Goal: Task Accomplishment & Management: Use online tool/utility

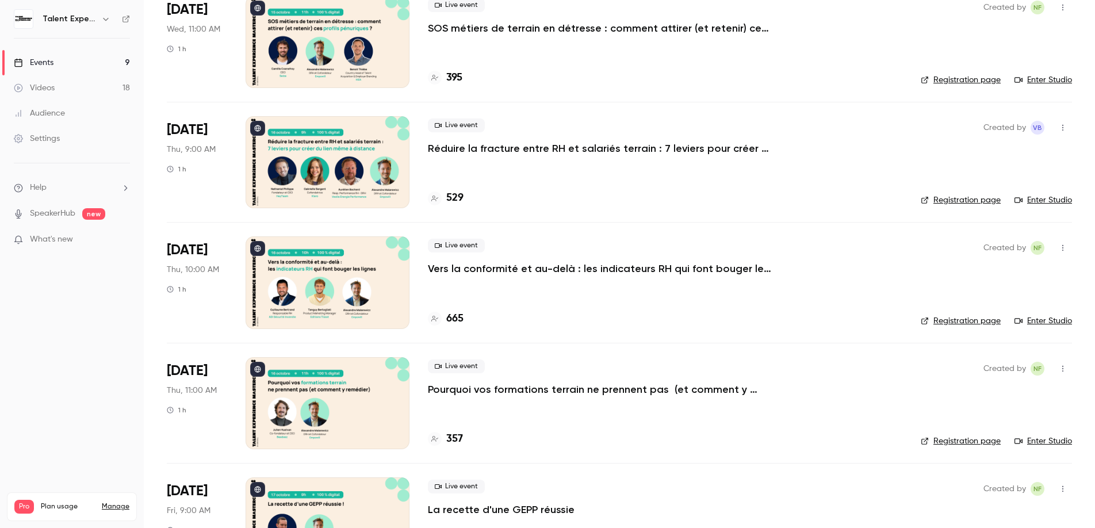
scroll to position [291, 0]
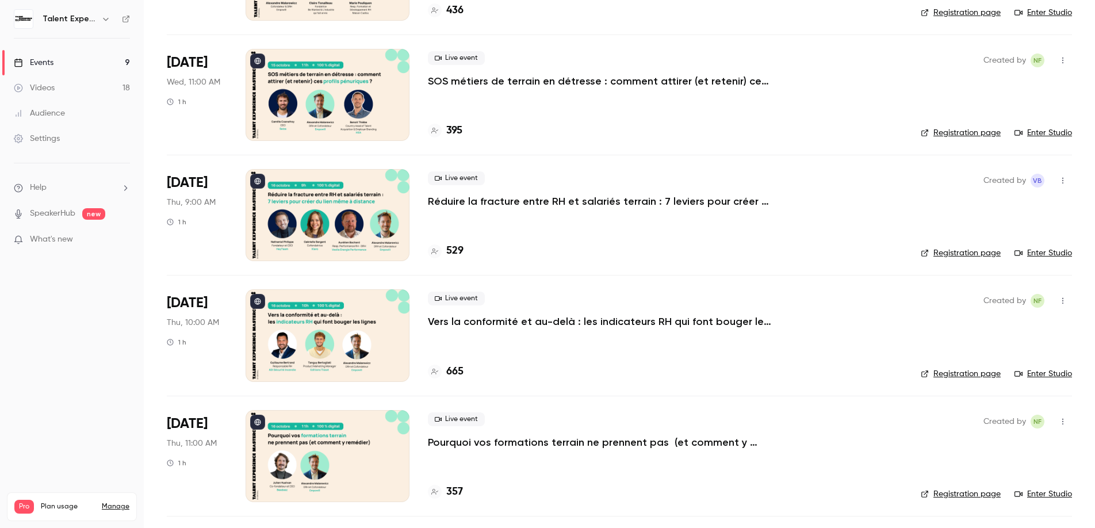
click at [1039, 250] on link "Enter Studio" at bounding box center [1042, 252] width 57 height 11
click at [1056, 373] on link "Enter Studio" at bounding box center [1042, 373] width 57 height 11
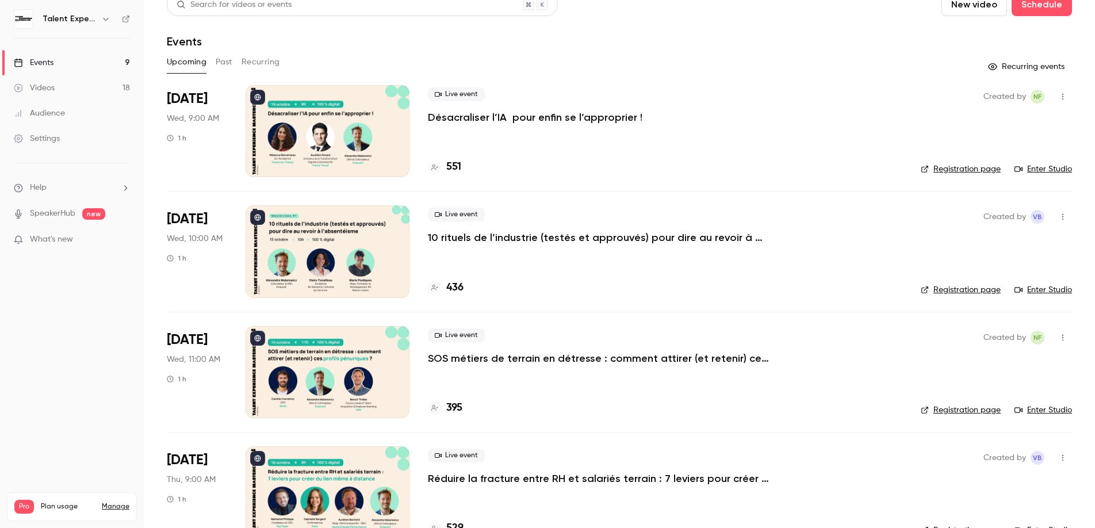
scroll to position [21, 0]
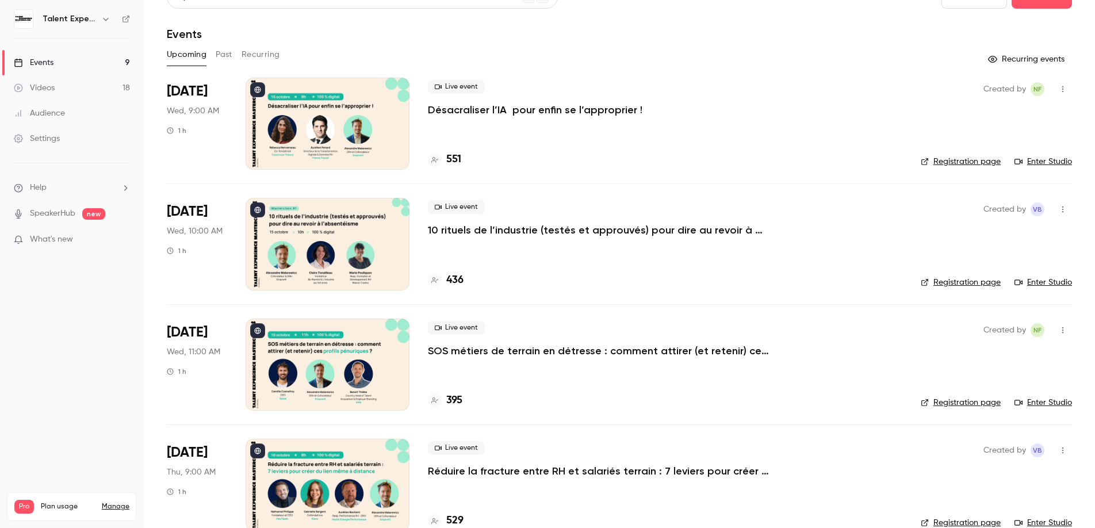
click at [471, 349] on p "SOS métiers de terrain en détresse : comment attirer (et retenir) ces profils p…" at bounding box center [600, 351] width 345 height 14
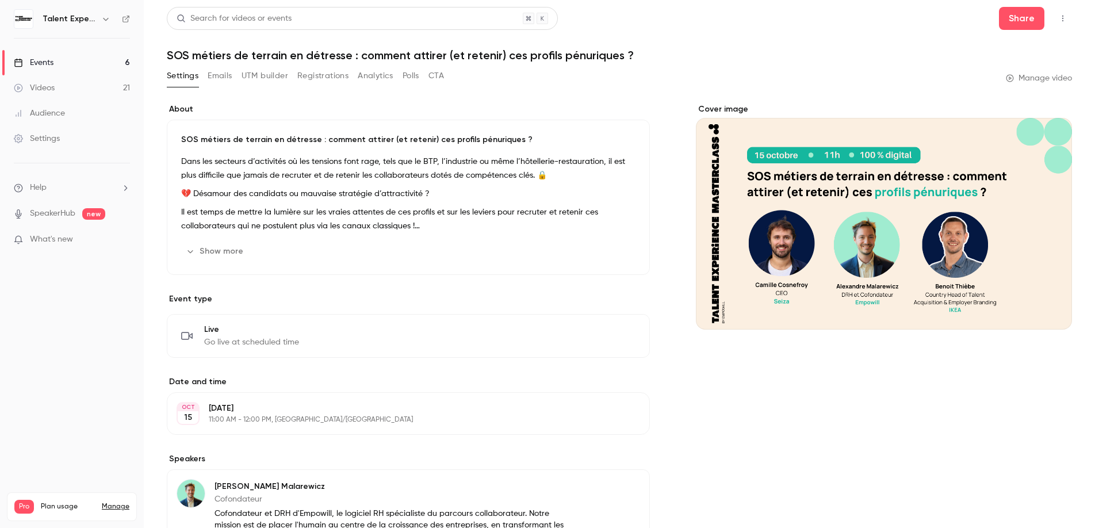
click at [1035, 82] on link "Manage video" at bounding box center [1039, 77] width 66 height 11
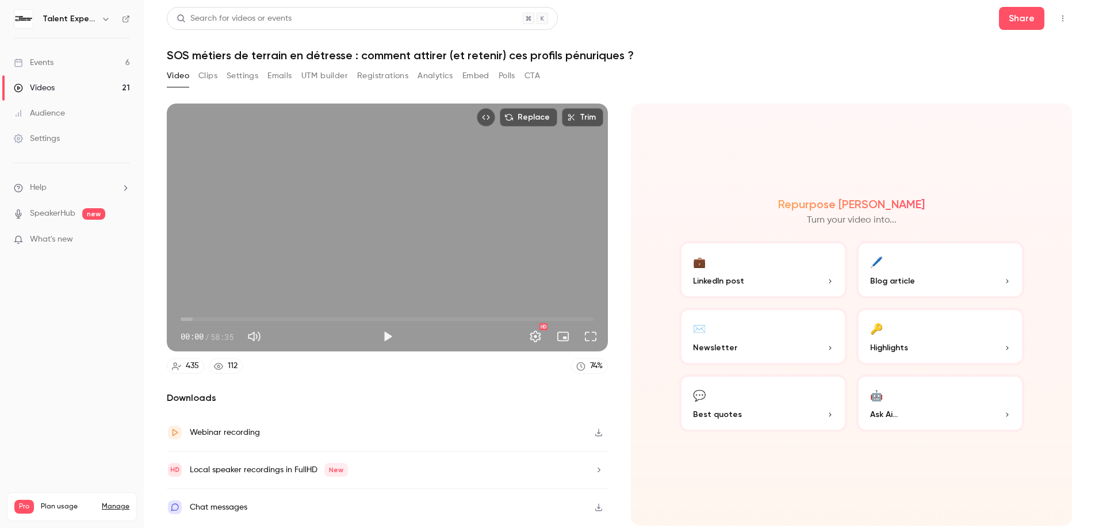
click at [598, 428] on button "button" at bounding box center [598, 432] width 18 height 18
click at [593, 501] on button "button" at bounding box center [598, 507] width 18 height 18
click at [596, 504] on icon "button" at bounding box center [598, 507] width 9 height 8
click at [899, 260] on button "🖊️ Blog article" at bounding box center [940, 269] width 168 height 57
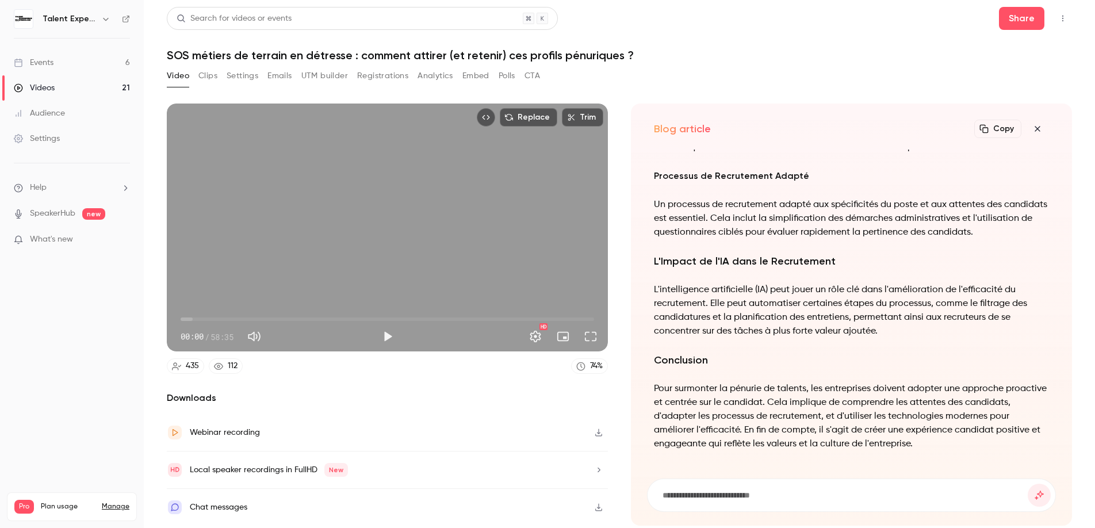
scroll to position [-593, 0]
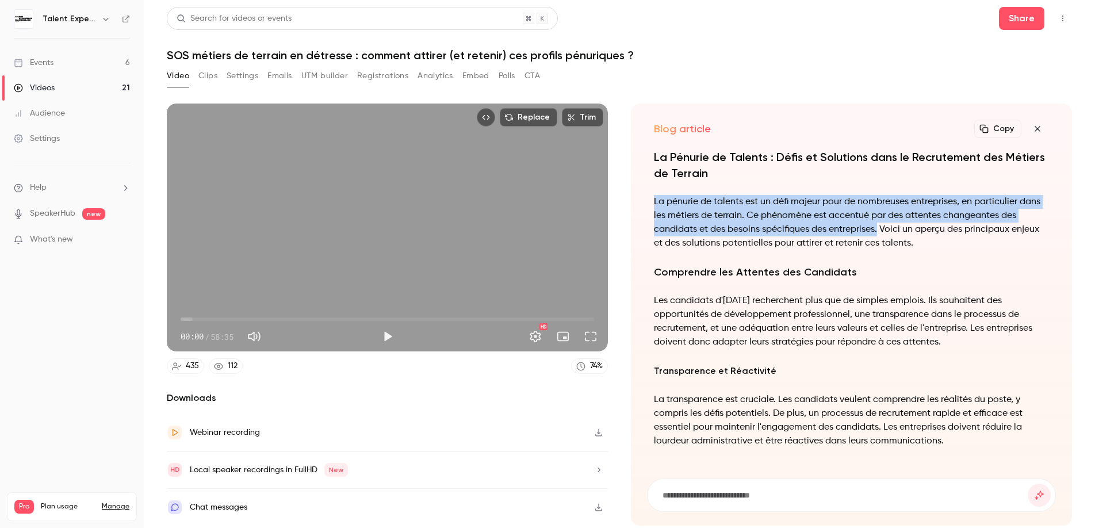
drag, startPoint x: 650, startPoint y: 205, endPoint x: 896, endPoint y: 226, distance: 246.9
click at [896, 226] on div "La Pénurie de Talents : Défis et Solutions dans le Recrutement des Métiers de T…" at bounding box center [851, 306] width 409 height 315
copy p "La pénurie de talents est un défi majeur pour de nombreuses entreprises, en par…"
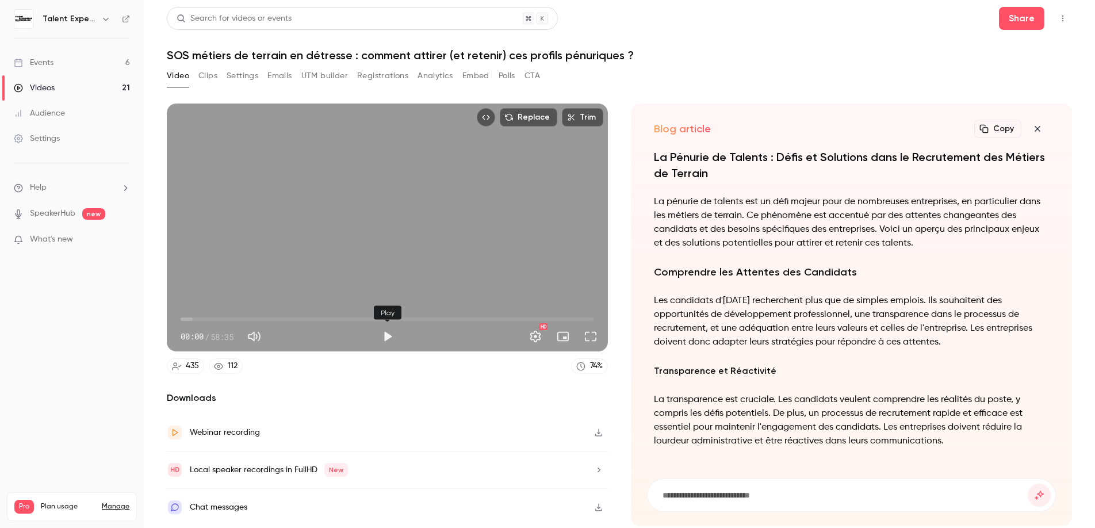
click at [382, 338] on button "Play" at bounding box center [387, 336] width 23 height 23
click at [186, 319] on span "00:48" at bounding box center [186, 318] width 3 height 3
click at [190, 318] on span "01:01" at bounding box center [187, 318] width 3 height 3
click at [306, 200] on div "Replace Trim 02:36 02:36 / 58:35 HD" at bounding box center [387, 227] width 441 height 248
click at [486, 218] on div "Replace Trim 02:37 02:37 / 58:35 HD" at bounding box center [387, 227] width 441 height 248
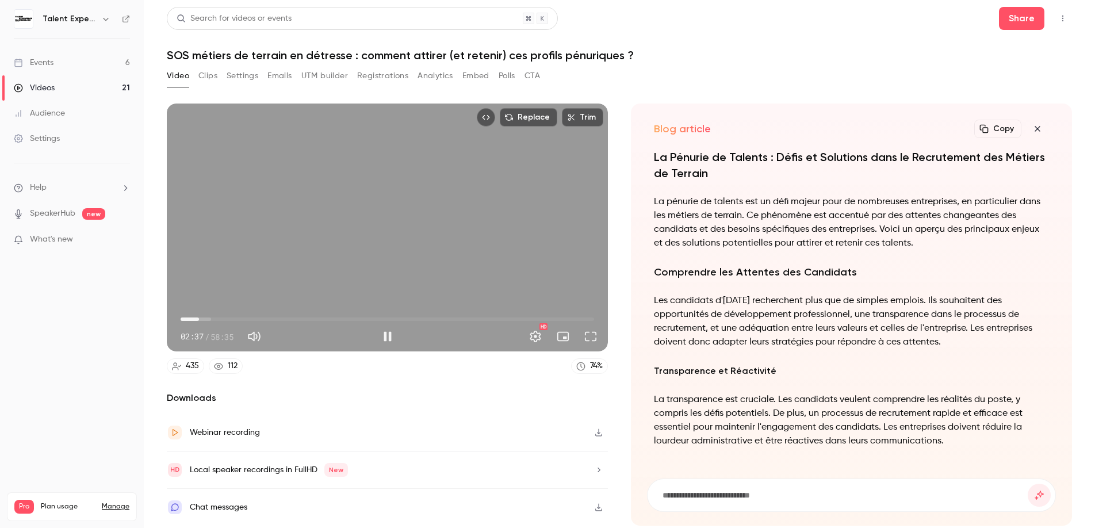
click at [392, 225] on icon at bounding box center [387, 227] width 23 height 23
click at [203, 319] on span "02:56" at bounding box center [200, 318] width 3 height 3
click at [214, 321] on span "04:28" at bounding box center [211, 318] width 3 height 3
click at [213, 320] on span "04:38" at bounding box center [213, 318] width 3 height 3
click at [386, 339] on button "Pause" at bounding box center [387, 336] width 23 height 23
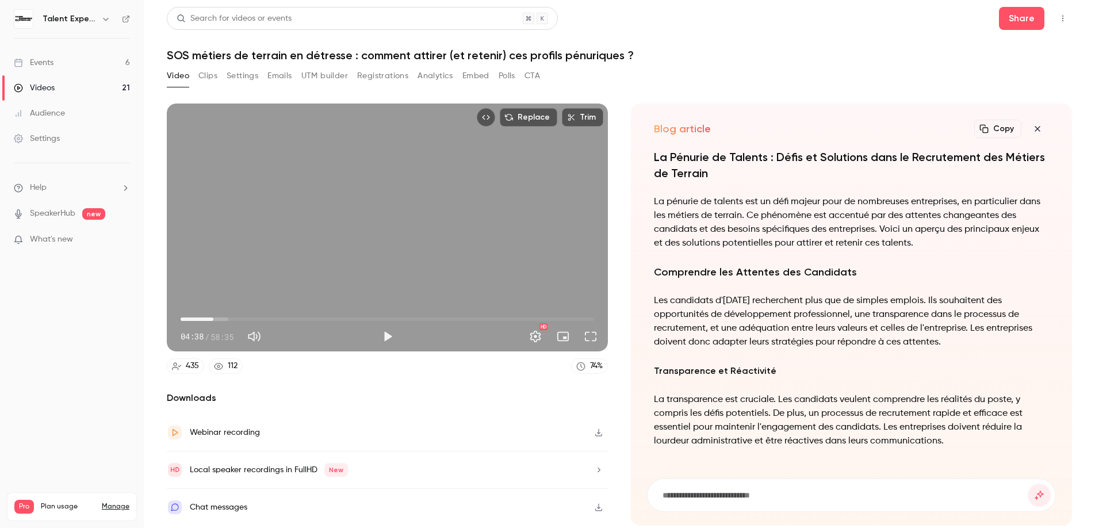
click at [213, 320] on span "04:38" at bounding box center [213, 318] width 3 height 3
click at [385, 343] on button "Play" at bounding box center [387, 336] width 23 height 23
click at [305, 225] on div "Replace Trim 05:05 05:05 / 58:35 HD" at bounding box center [387, 227] width 441 height 248
click at [386, 337] on button "Play" at bounding box center [387, 336] width 23 height 23
click at [386, 336] on button "Pause" at bounding box center [387, 336] width 23 height 23
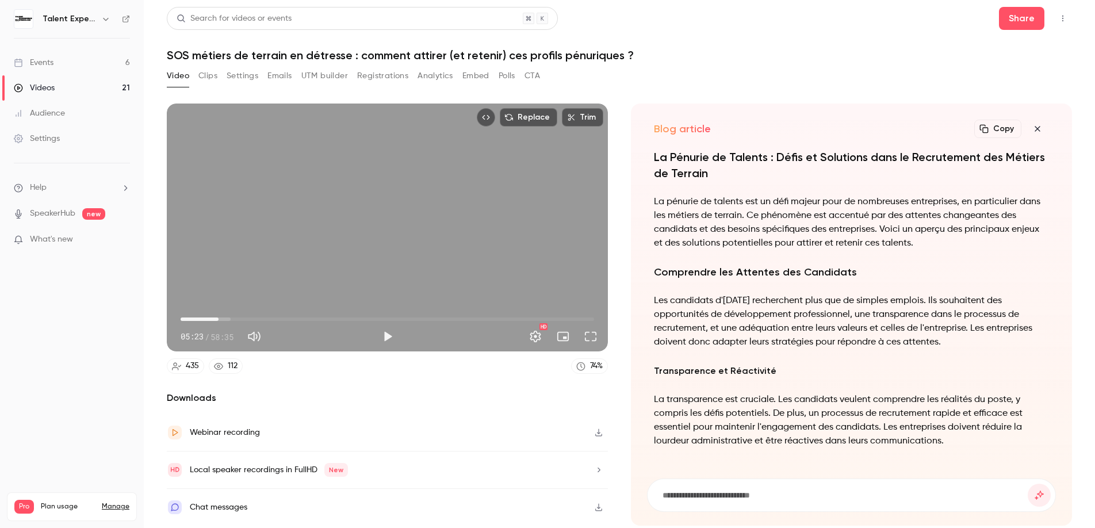
click at [388, 341] on button "Play" at bounding box center [387, 336] width 23 height 23
click at [392, 335] on button "Pause" at bounding box center [387, 336] width 23 height 23
click at [236, 504] on div "Chat messages" at bounding box center [218, 507] width 57 height 14
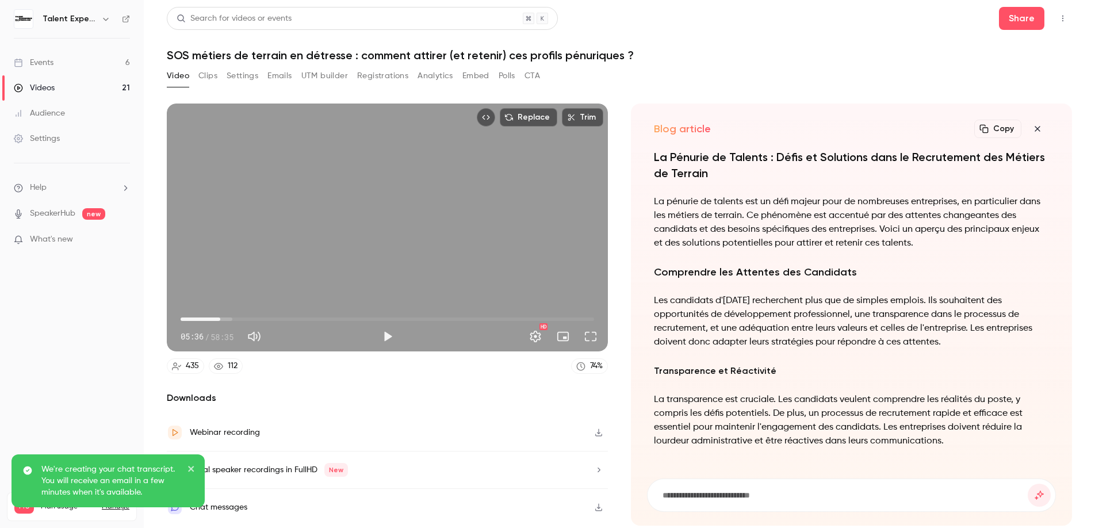
click at [182, 457] on div "We're creating your chat transcript. You will receive an email in a few minutes…" at bounding box center [107, 480] width 193 height 53
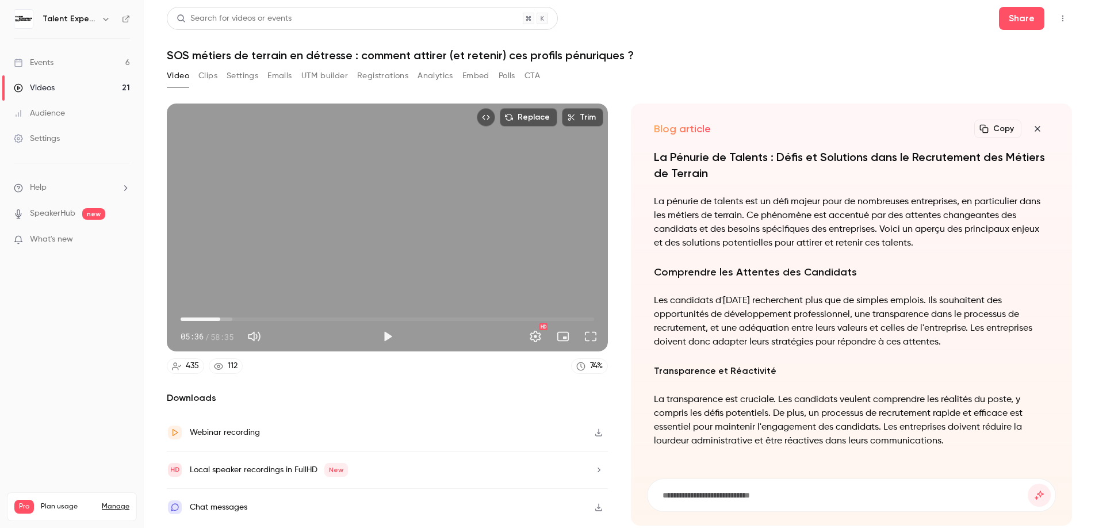
click at [387, 336] on button "Play" at bounding box center [387, 336] width 23 height 23
click at [390, 338] on button "Pause" at bounding box center [387, 336] width 23 height 23
click at [376, 331] on div "Play" at bounding box center [387, 336] width 23 height 23
click at [387, 338] on button "Play" at bounding box center [387, 336] width 23 height 23
click at [389, 337] on button "Pause" at bounding box center [387, 336] width 23 height 23
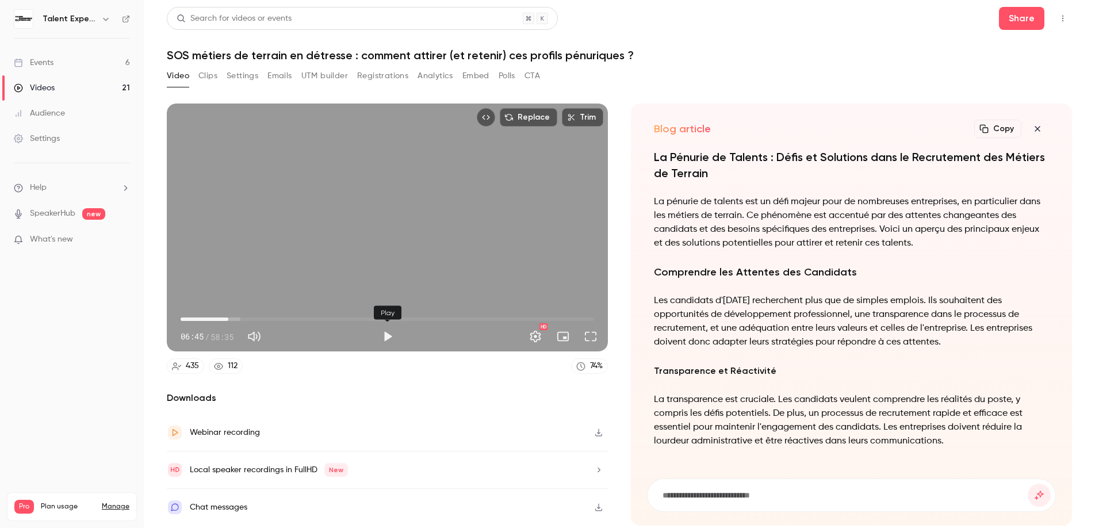
click at [380, 331] on button "Play" at bounding box center [387, 336] width 23 height 23
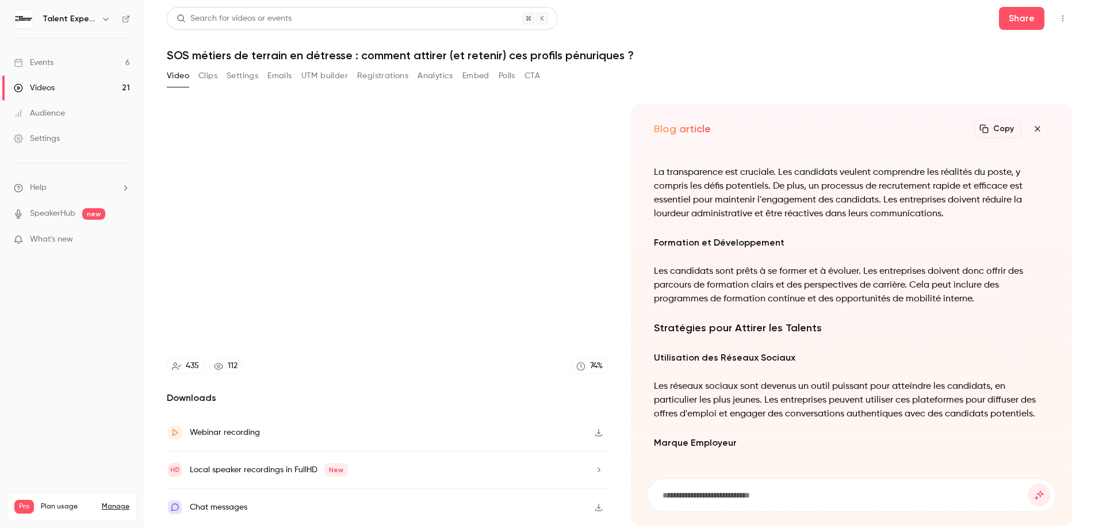
scroll to position [-361, 0]
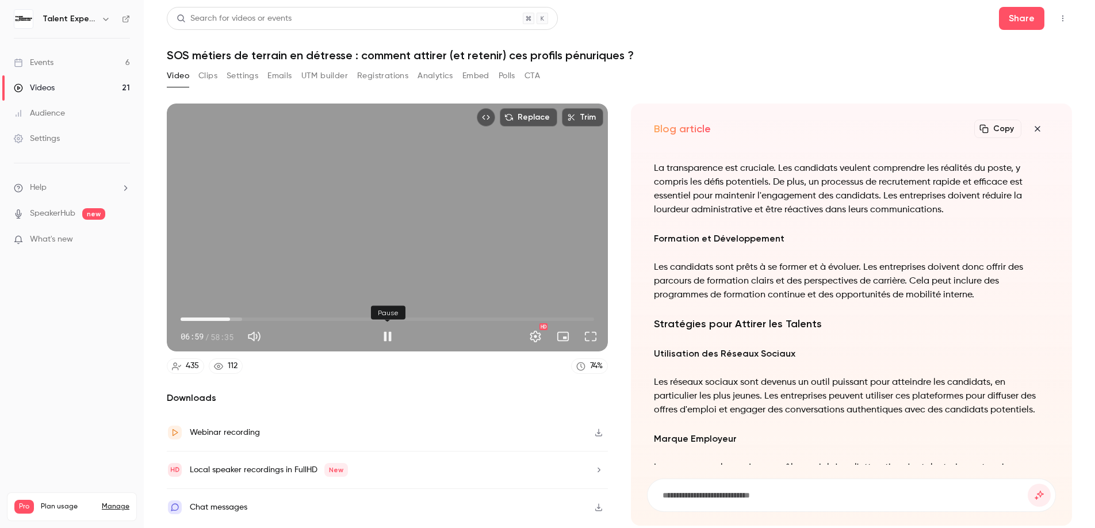
click at [387, 340] on button "Pause" at bounding box center [387, 336] width 23 height 23
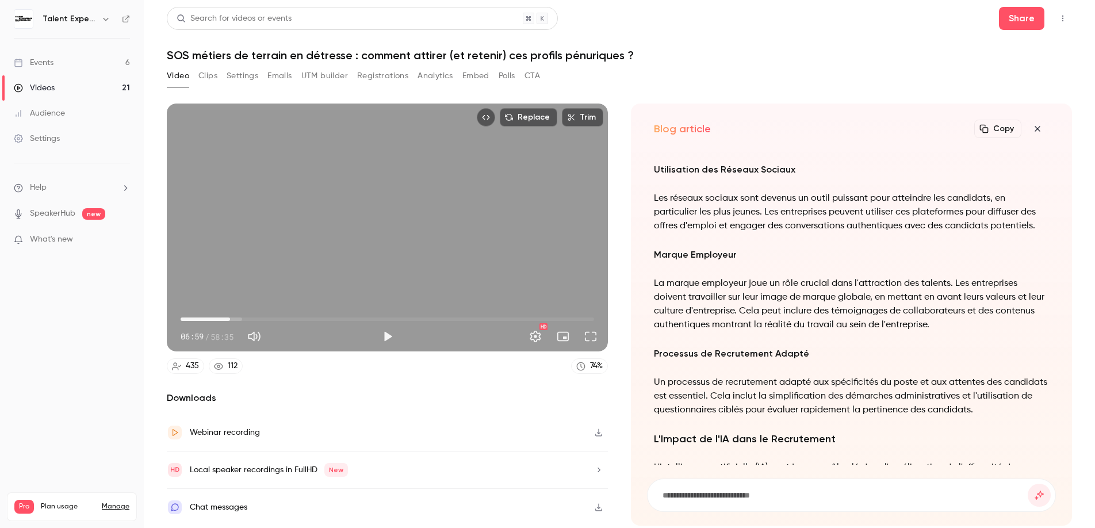
scroll to position [-131, 0]
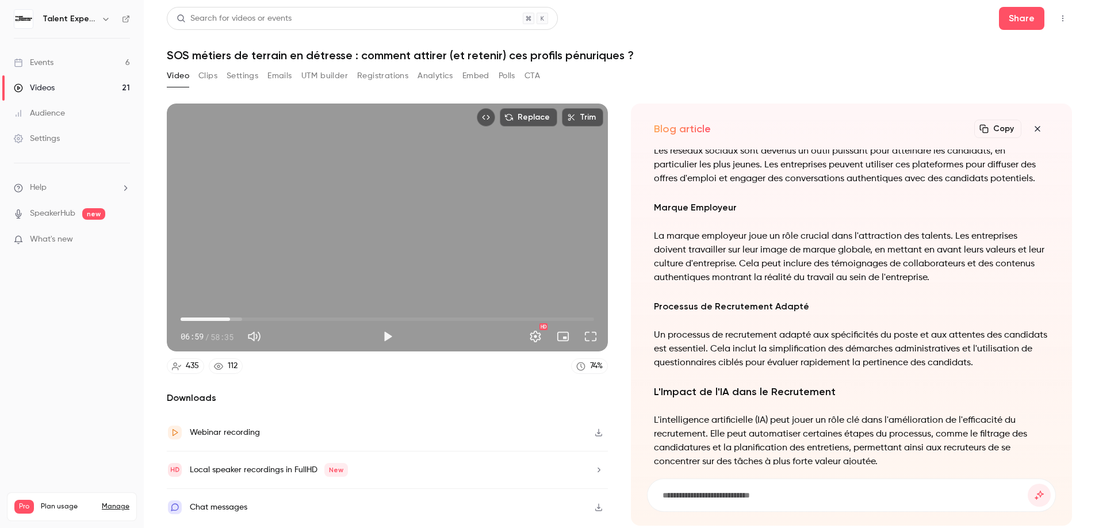
click at [736, 353] on p "Un processus de recrutement adapté aux spécificités du poste et aux attentes de…" at bounding box center [851, 348] width 395 height 41
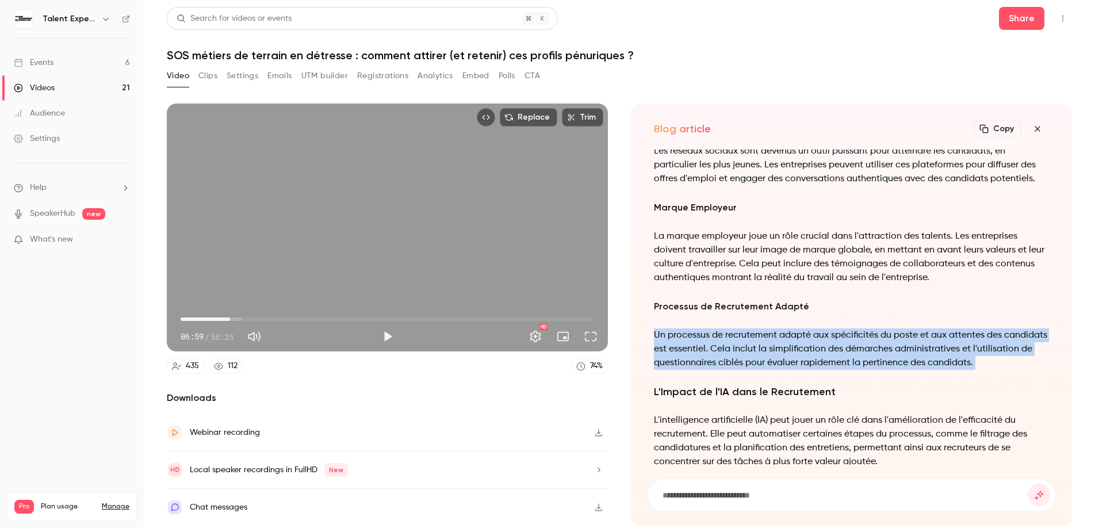
click at [736, 353] on p "Un processus de recrutement adapté aux spécificités du poste et aux attentes de…" at bounding box center [851, 348] width 395 height 41
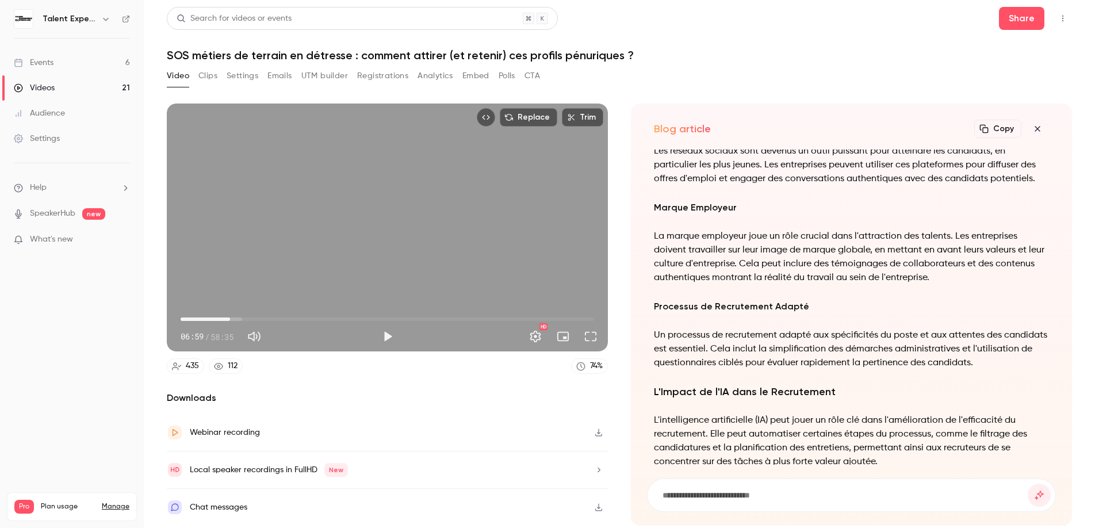
click at [444, 243] on div "Replace Trim 06:59 06:59 / 58:35 HD" at bounding box center [387, 227] width 441 height 248
click at [388, 335] on button "Pause" at bounding box center [387, 336] width 23 height 23
click at [392, 333] on button "Play" at bounding box center [387, 336] width 23 height 23
click at [386, 339] on button "Pause" at bounding box center [387, 336] width 23 height 23
click at [435, 217] on div "Replace Trim 08:00 08:00 / 58:35 HD" at bounding box center [387, 227] width 441 height 248
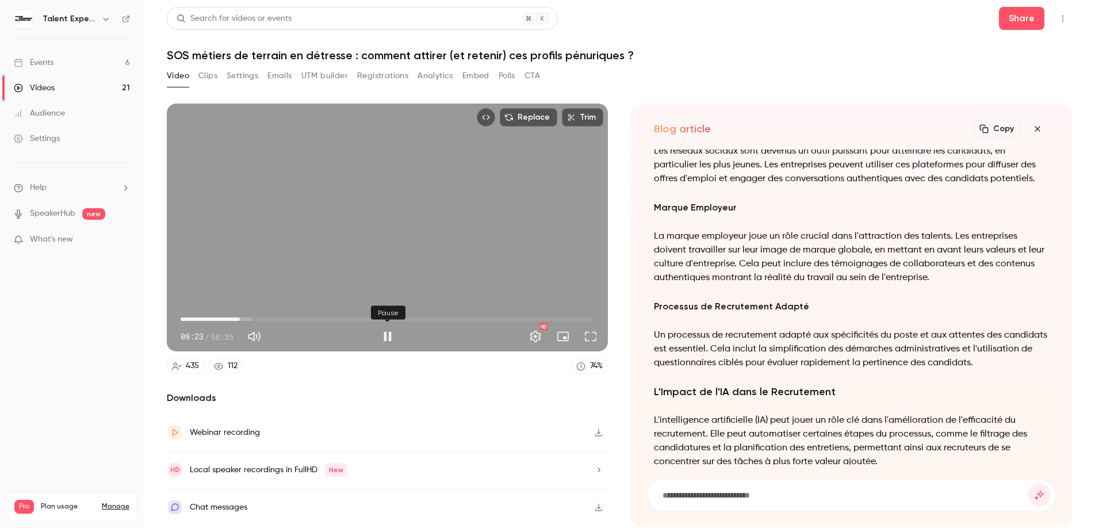
click at [386, 333] on button "Pause" at bounding box center [387, 336] width 23 height 23
click at [237, 320] on span "07:59" at bounding box center [236, 318] width 3 height 3
click at [399, 339] on div "HD" at bounding box center [501, 336] width 204 height 18
click at [391, 340] on button "Play" at bounding box center [387, 336] width 23 height 23
click at [391, 339] on button "Pause" at bounding box center [387, 336] width 23 height 23
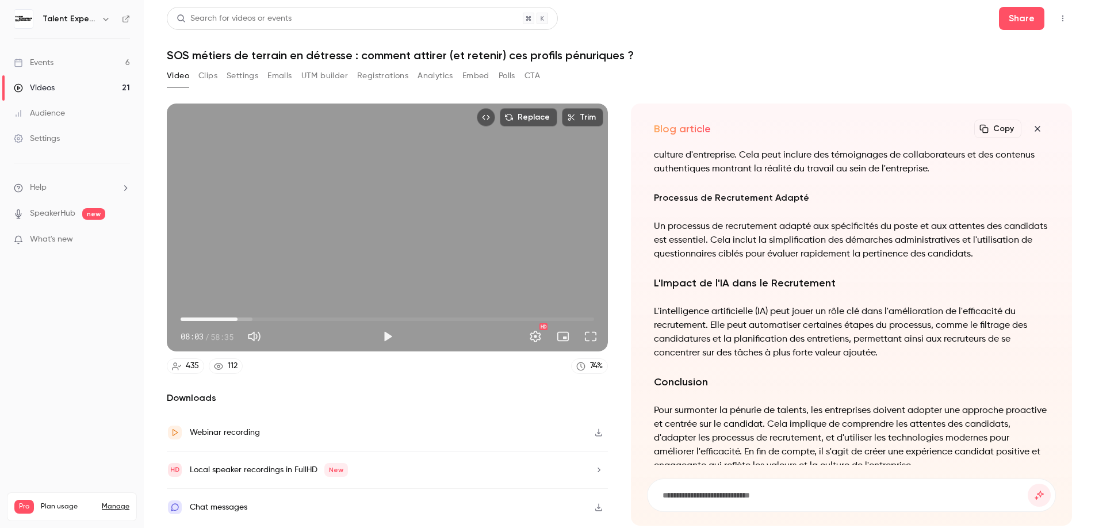
scroll to position [0, 0]
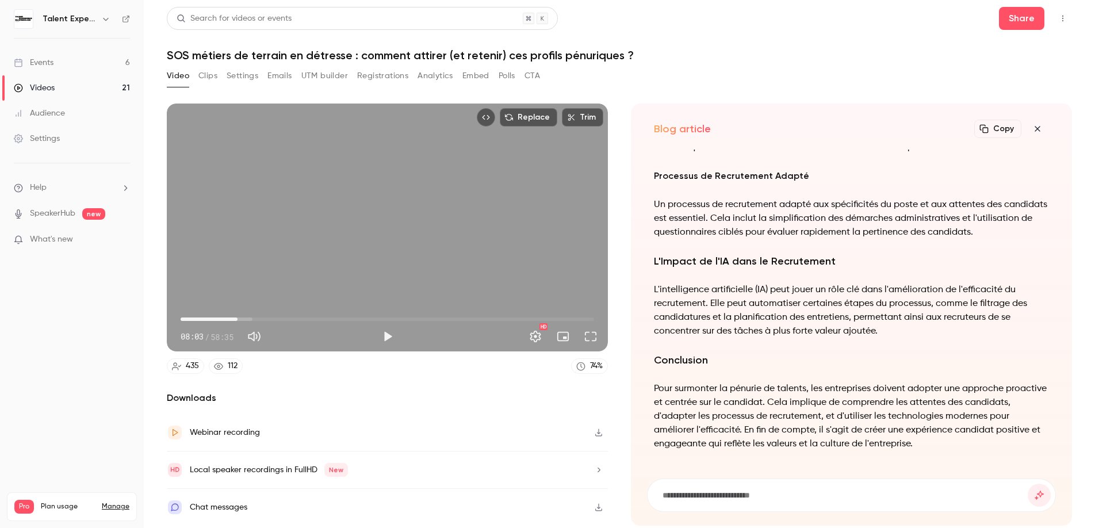
click at [1000, 127] on button "Copy" at bounding box center [997, 129] width 47 height 18
click at [387, 335] on button "Play" at bounding box center [387, 336] width 23 height 23
click at [389, 337] on button "Pause" at bounding box center [387, 336] width 23 height 23
type input "*****"
click at [581, 119] on button "Trim" at bounding box center [582, 117] width 41 height 18
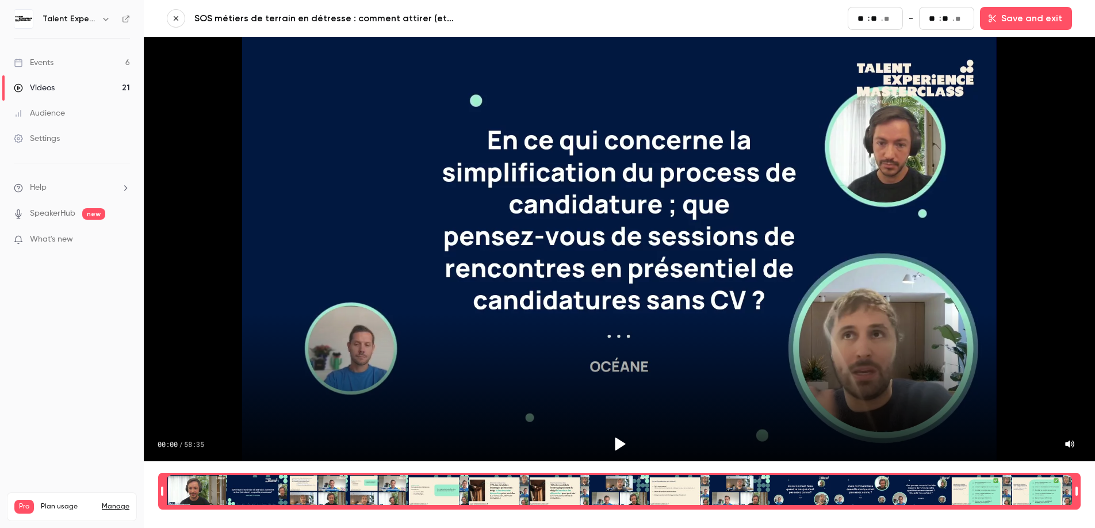
click at [181, 16] on button "button" at bounding box center [176, 18] width 18 height 18
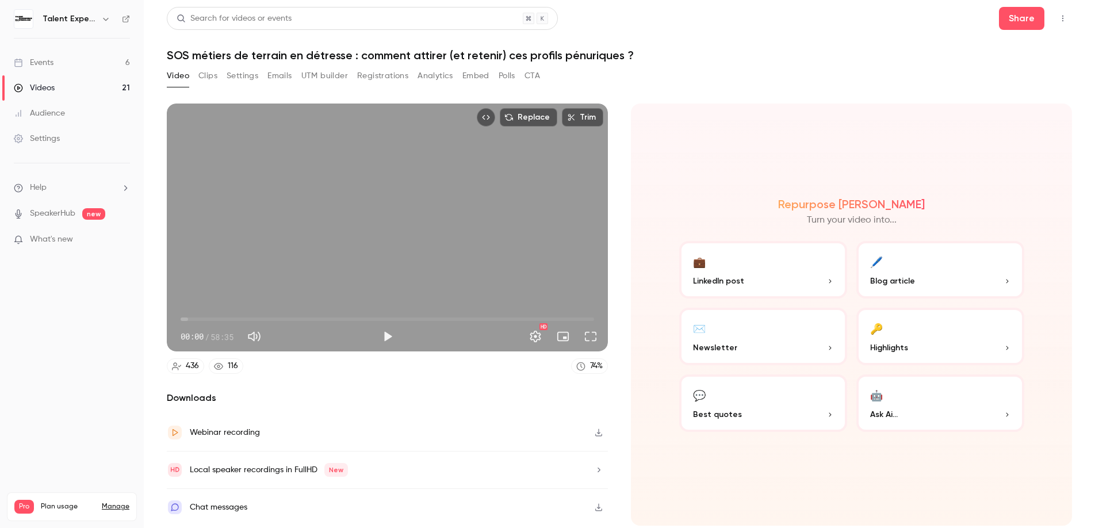
click at [209, 72] on button "Clips" at bounding box center [207, 76] width 19 height 18
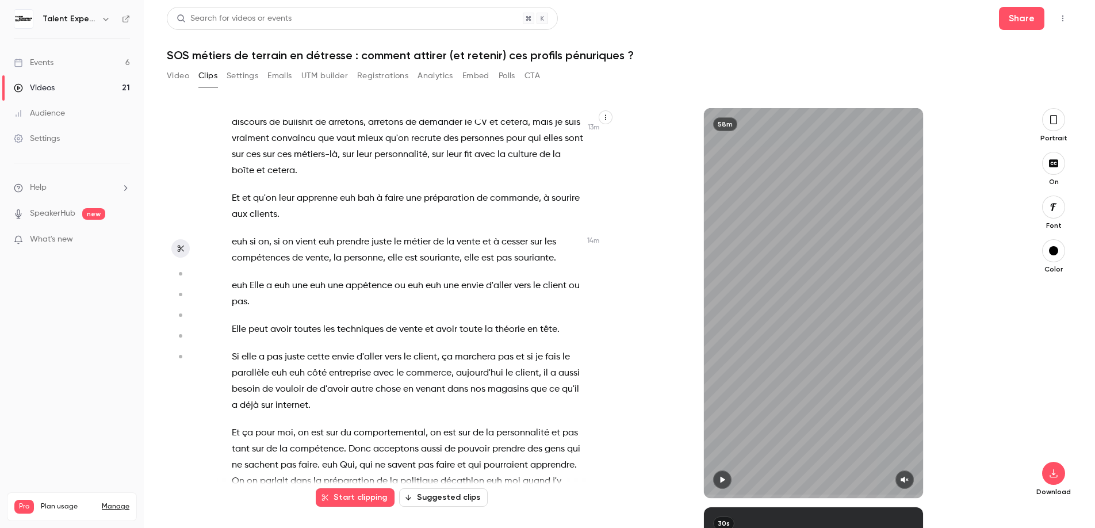
scroll to position [3766, 0]
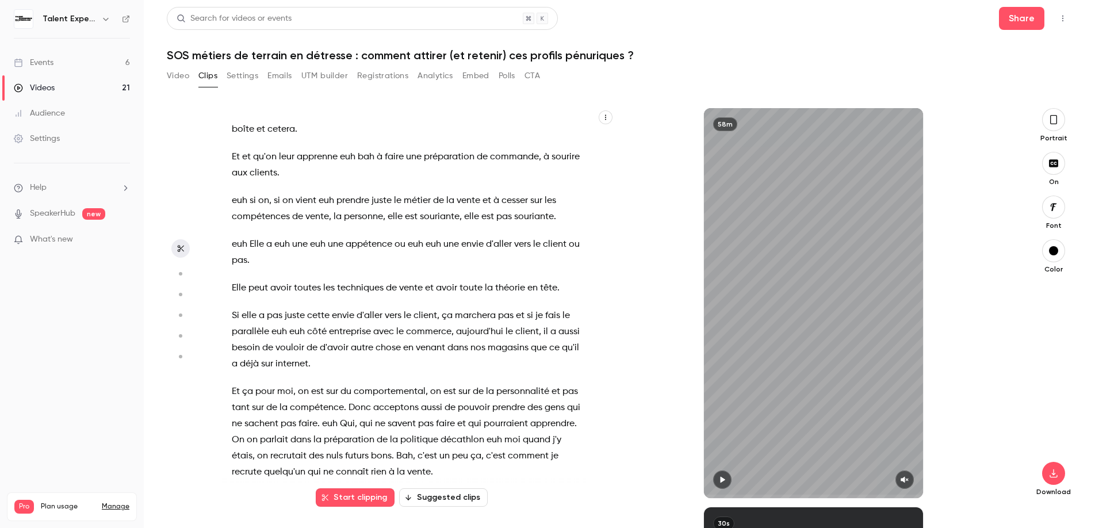
click at [370, 268] on p "euh Elle a euh une euh une appétence ou euh euh une envie d'aller vers le clien…" at bounding box center [407, 252] width 351 height 32
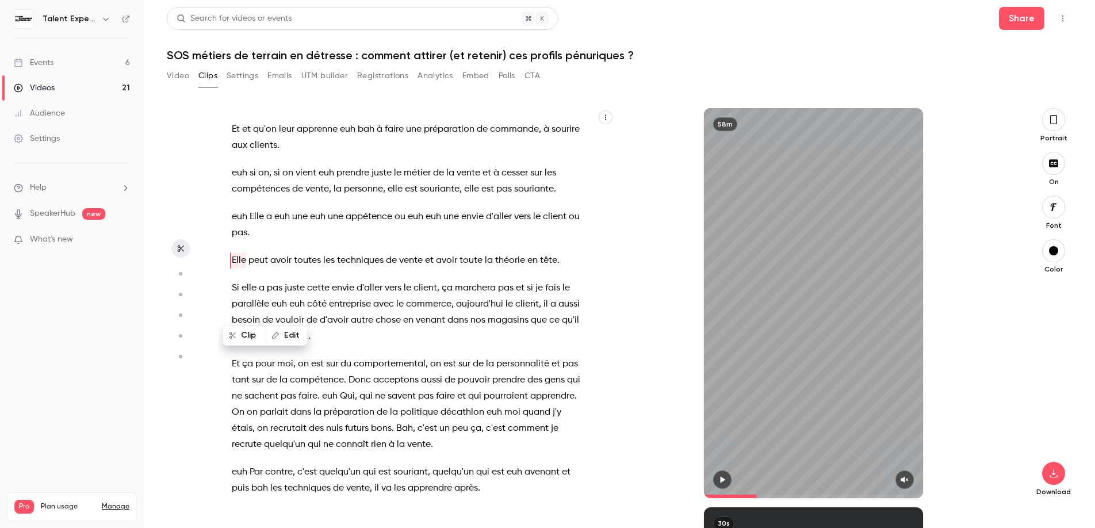
click at [718, 474] on button "button" at bounding box center [722, 479] width 18 height 18
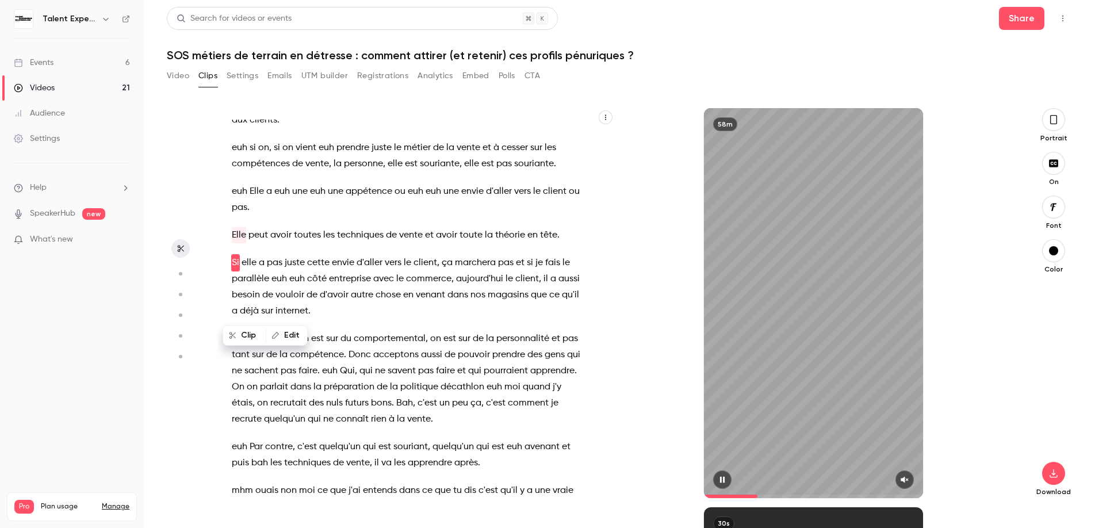
scroll to position [3821, 0]
click at [718, 480] on icon "button" at bounding box center [721, 479] width 9 height 8
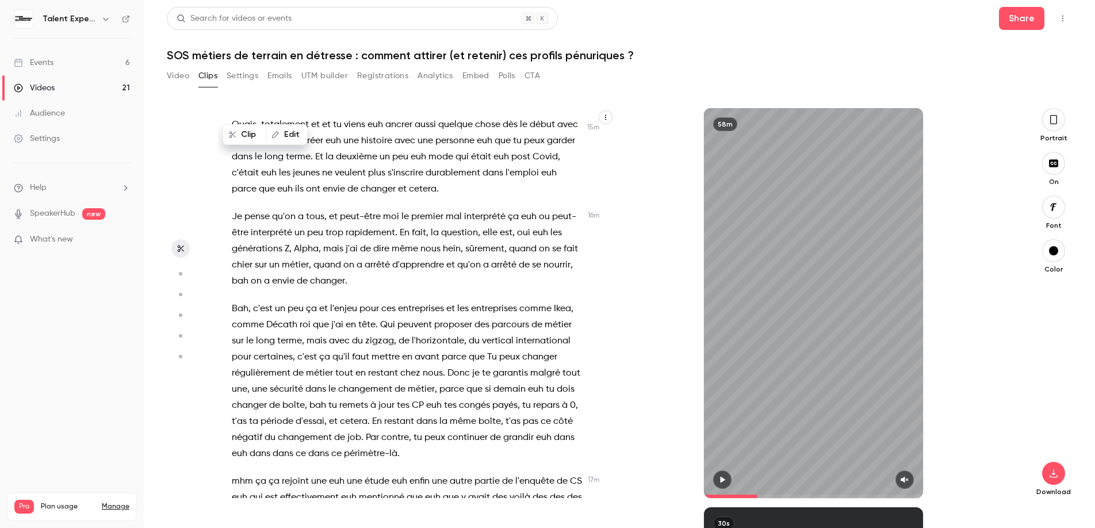
scroll to position [4444, 0]
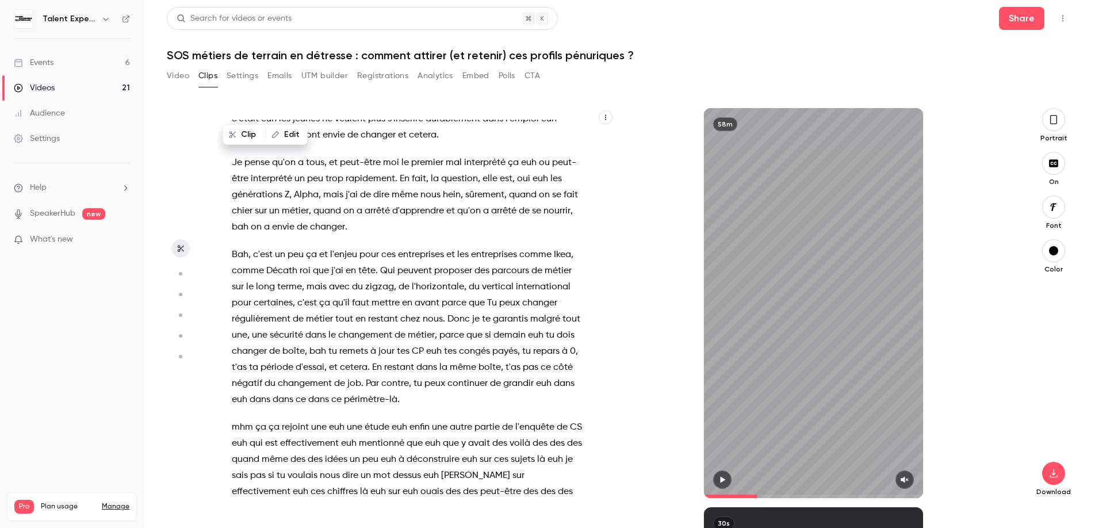
click at [300, 263] on span "peu" at bounding box center [295, 255] width 16 height 16
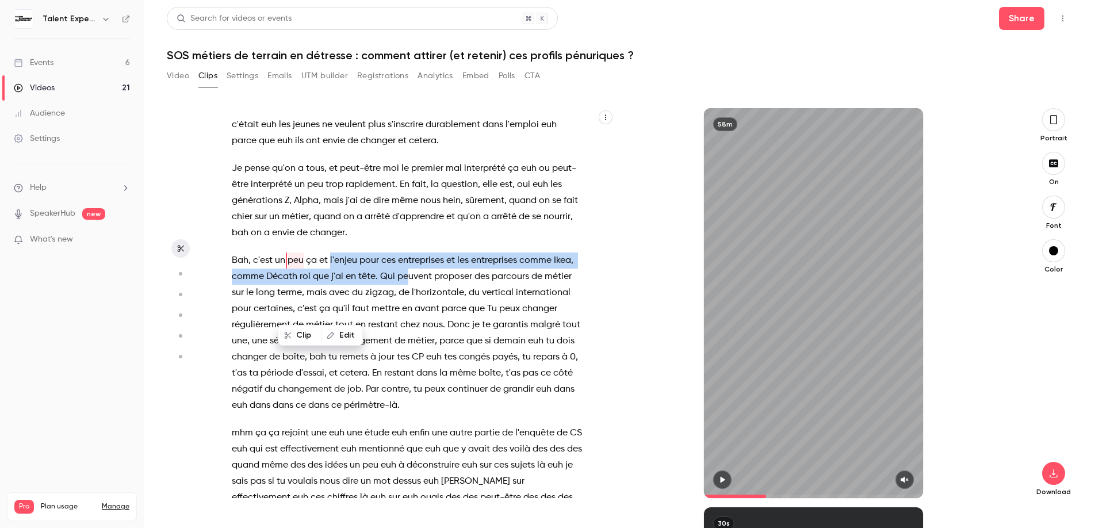
drag, startPoint x: 329, startPoint y: 307, endPoint x: 409, endPoint y: 331, distance: 83.3
click at [409, 331] on p "Bah , c'est un peu ça et l'enjeu pour ces entreprises et les entreprises comme …" at bounding box center [407, 332] width 351 height 161
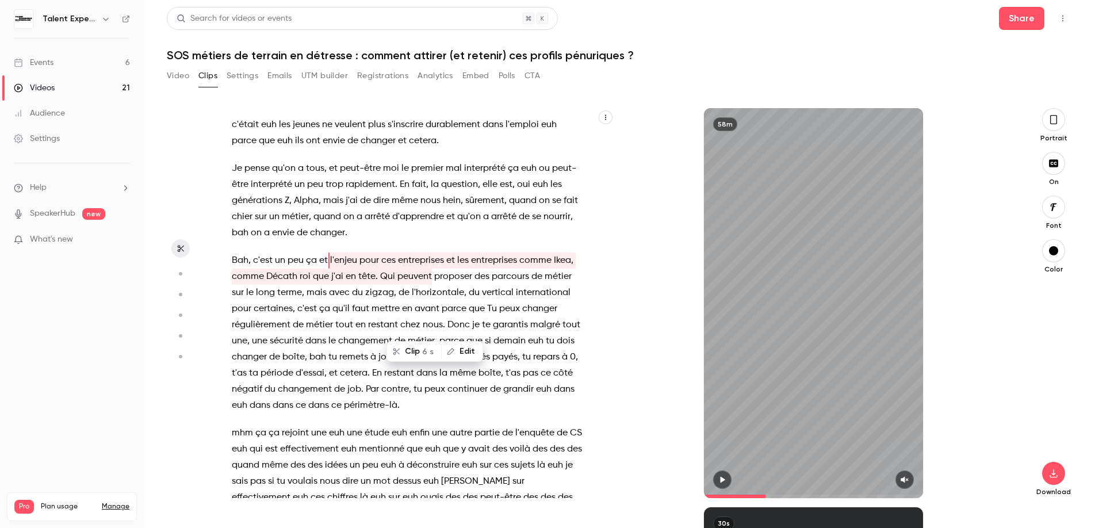
drag, startPoint x: 328, startPoint y: 308, endPoint x: 504, endPoint y: 433, distance: 215.9
click at [422, 378] on p "Bah , c'est un peu ça et l'enjeu pour ces entreprises et les entreprises comme …" at bounding box center [407, 332] width 351 height 161
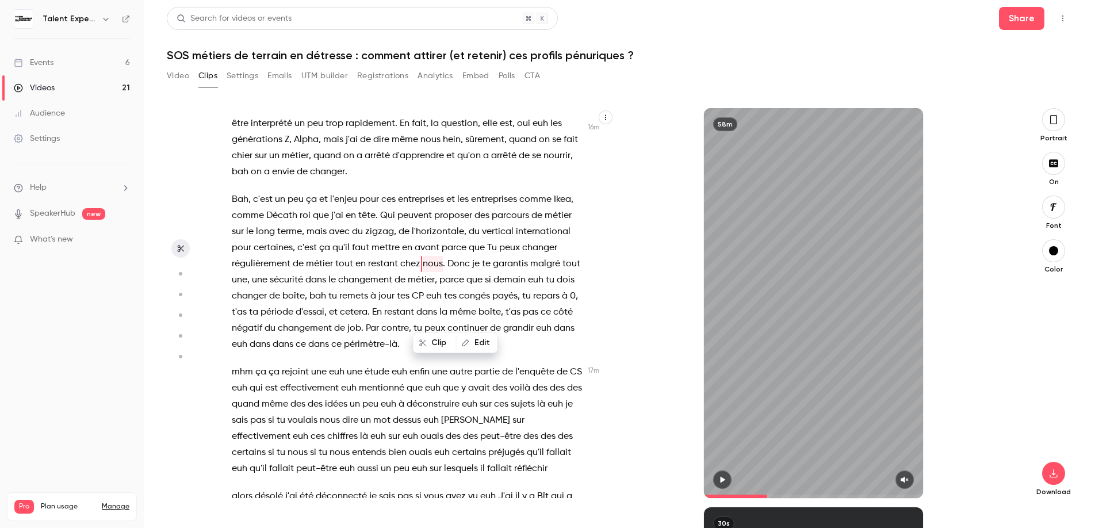
scroll to position [4502, 0]
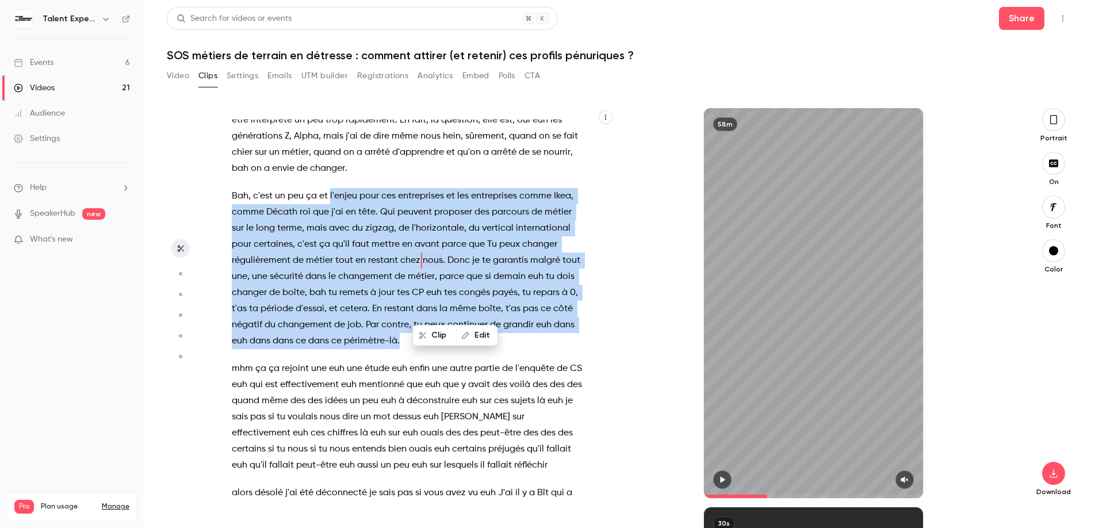
drag, startPoint x: 480, startPoint y: 389, endPoint x: 329, endPoint y: 247, distance: 207.4
click at [329, 247] on p "Bah , c'est un peu ça et l'enjeu pour ces entreprises et les entreprises comme …" at bounding box center [407, 268] width 351 height 161
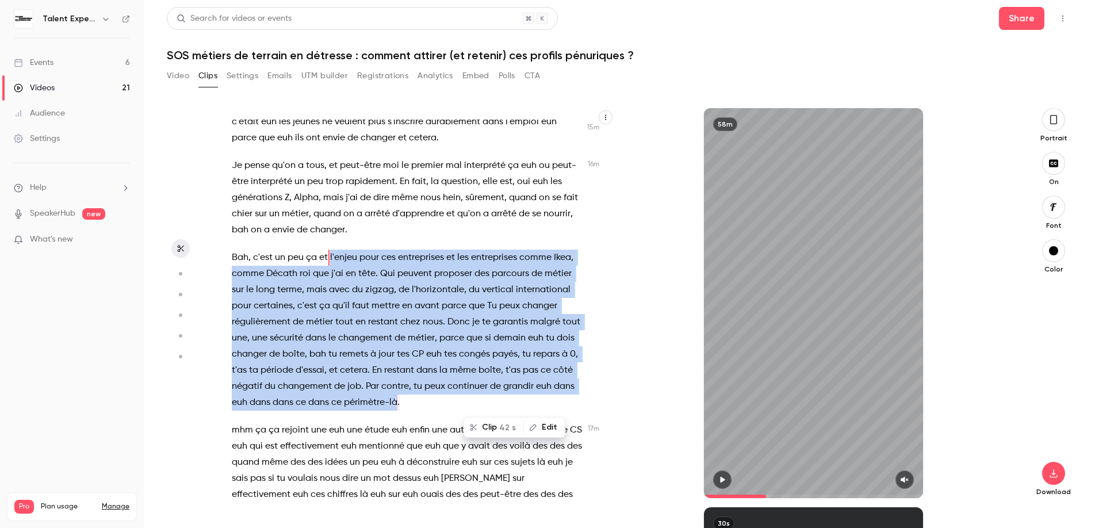
scroll to position [4438, 0]
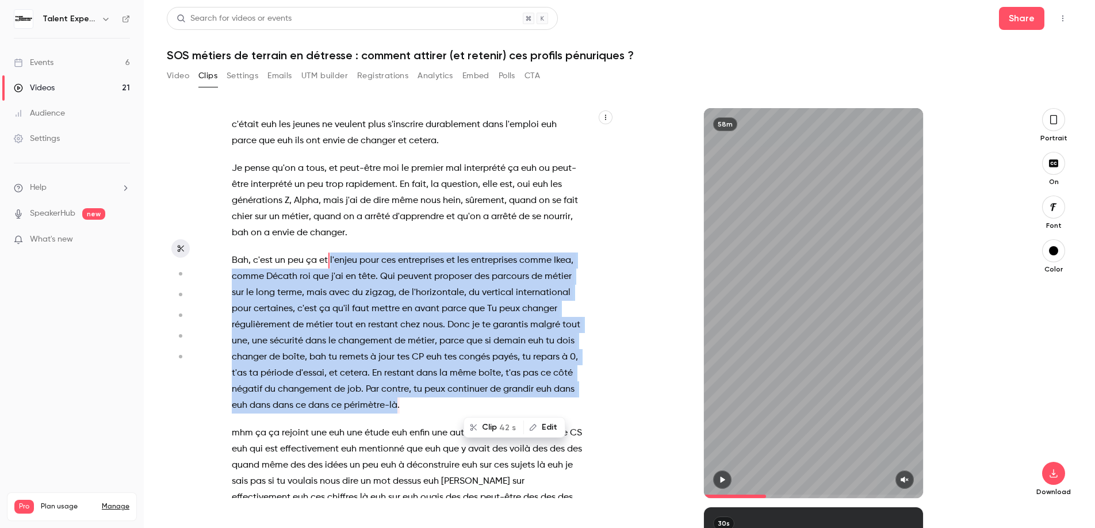
copy p "l'ipsum dolo sit ametconsect ad eli seddoeiusmo tempo Inci , utlab Etdolo mag a…"
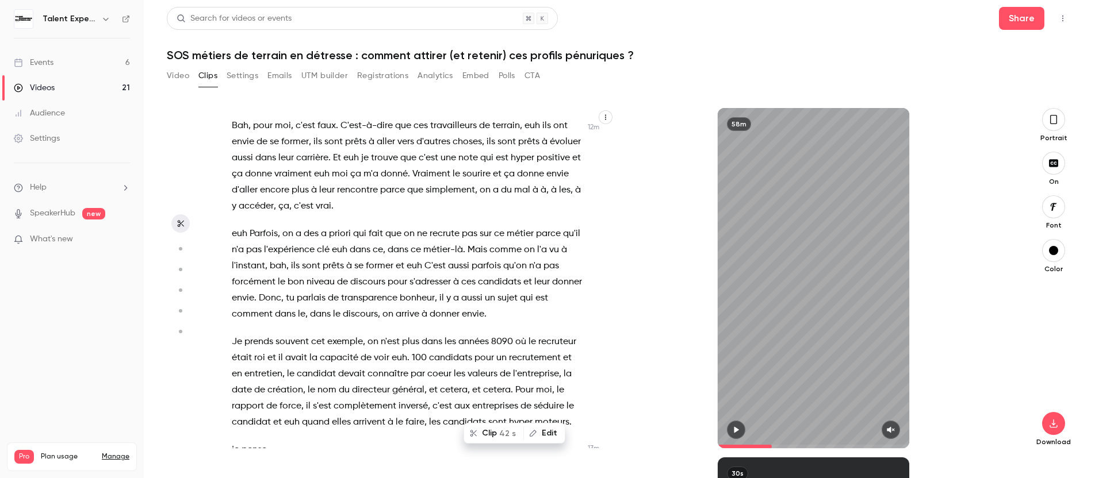
scroll to position [3297, 0]
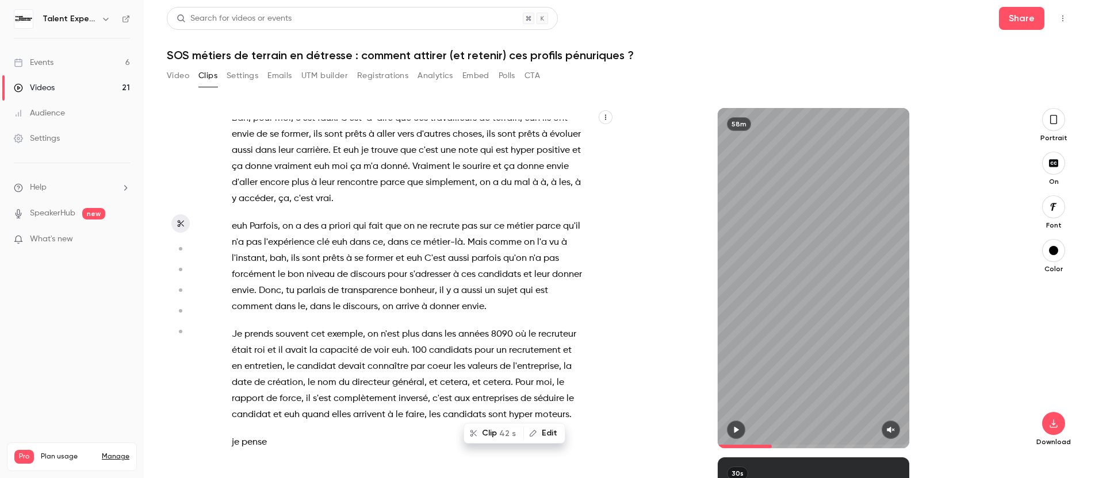
type input "*****"
